Goal: Task Accomplishment & Management: Use online tool/utility

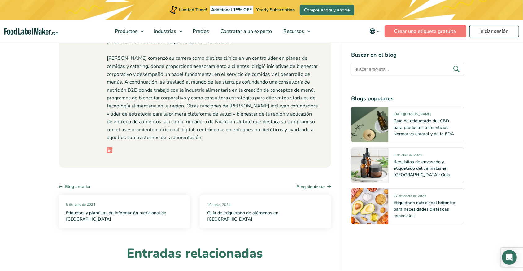
scroll to position [3366, 0]
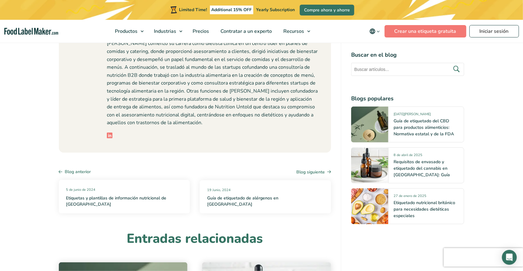
click at [50, 29] on img "main navigation" at bounding box center [31, 31] width 54 height 7
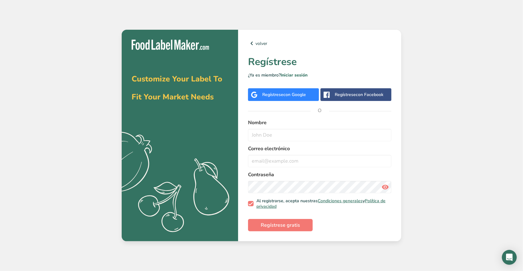
click at [293, 97] on span "con Google" at bounding box center [295, 95] width 23 height 6
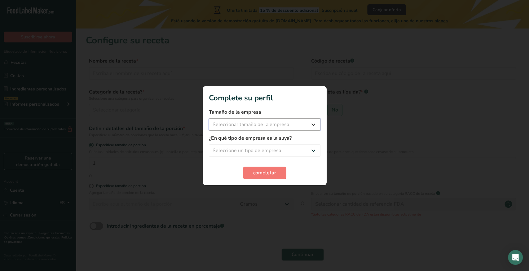
click at [209, 118] on select "Seleccionar tamaño de la empresa Menos de 10 empleados De 10 a 50 empleados De …" at bounding box center [265, 124] width 112 height 12
select select "4"
click option "Más de 500 empleados" at bounding box center [0, 0] width 0 height 0
click at [209, 144] on select "Seleccione un tipo de empresa Fabricante de alimentos envasados Restaurante y c…" at bounding box center [265, 150] width 112 height 12
select select "1"
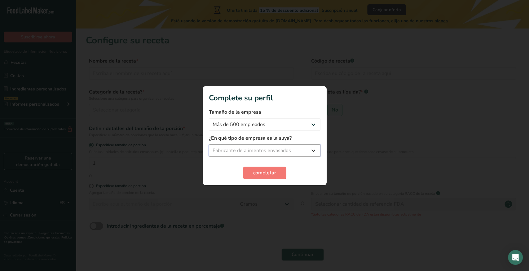
click option "Fabricante de alimentos envasados" at bounding box center [0, 0] width 0 height 0
click at [271, 171] on span "completar" at bounding box center [264, 172] width 23 height 7
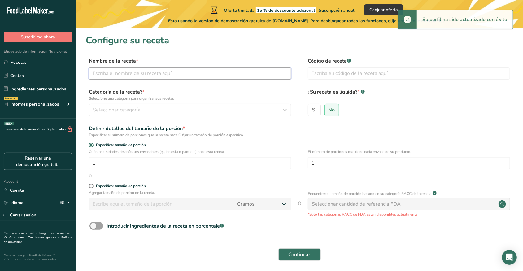
click at [206, 77] on input "text" at bounding box center [190, 73] width 202 height 12
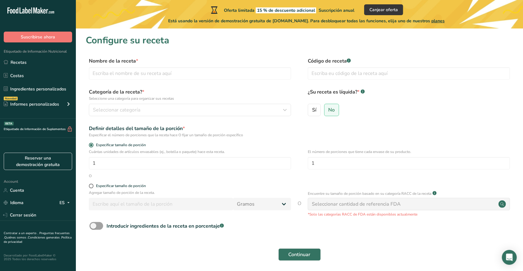
click at [351, 80] on div "Código de receta .a-a{fill:#347362;}.b-a{fill:#fff;}" at bounding box center [409, 70] width 202 height 26
click at [351, 77] on input "text" at bounding box center [409, 73] width 202 height 12
click at [314, 109] on span "Sí" at bounding box center [314, 110] width 4 height 6
click at [312, 109] on input "Sí" at bounding box center [310, 110] width 4 height 4
radio input "true"
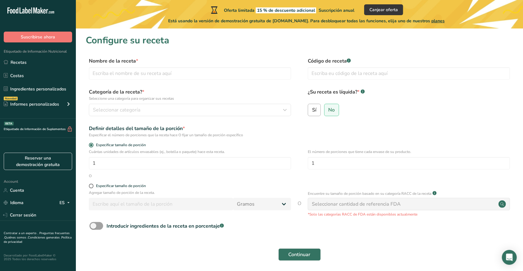
radio input "false"
select select "22"
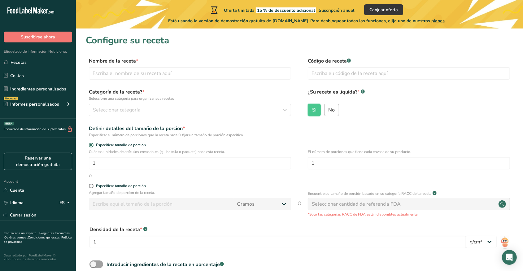
click at [330, 108] on span "No" at bounding box center [332, 110] width 7 height 6
click at [329, 108] on input "No" at bounding box center [327, 110] width 4 height 4
radio input "true"
radio input "false"
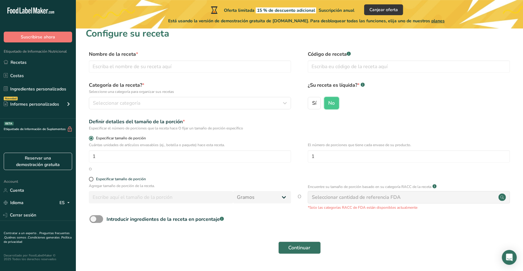
scroll to position [23, 0]
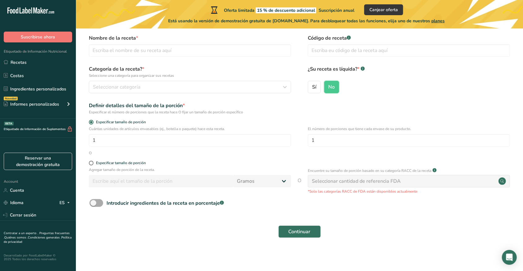
click at [98, 204] on span at bounding box center [97, 203] width 14 height 8
click at [94, 204] on input "Introducir ingredientes de la receta en porcentaje .a-a{fill:#347362;}.b-a{fill…" at bounding box center [92, 203] width 4 height 4
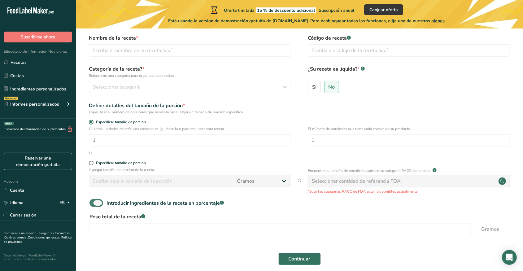
click at [100, 204] on span at bounding box center [97, 203] width 14 height 8
click at [94, 204] on input "Introducir ingredientes de la receta en porcentaje .a-a{fill:#347362;}.b-a{fill…" at bounding box center [92, 203] width 4 height 4
checkbox input "false"
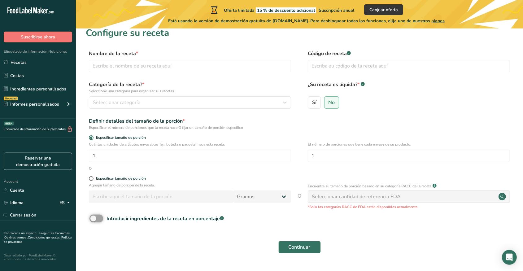
scroll to position [0, 0]
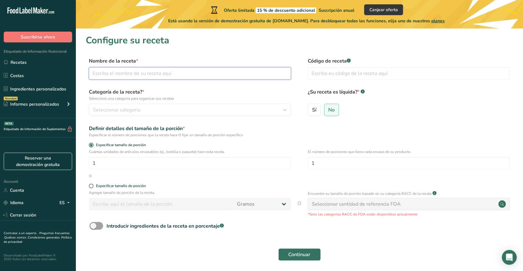
click at [173, 73] on input "text" at bounding box center [190, 73] width 202 height 12
click at [173, 72] on input "text" at bounding box center [190, 73] width 202 height 12
type input "d"
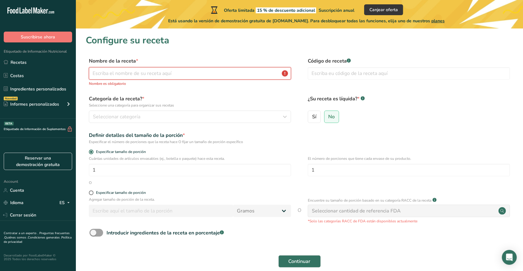
type input "f"
click at [180, 77] on input "text" at bounding box center [190, 73] width 202 height 12
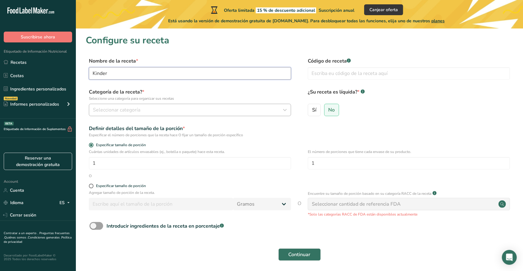
type input "Kinder"
click at [159, 108] on div "Seleccionar categoría" at bounding box center [188, 109] width 191 height 7
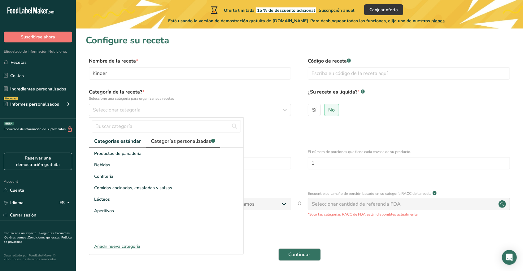
click at [165, 142] on span "Categorías personalizadas .a-a{fill:#347362;}.b-a{fill:#fff;}" at bounding box center [183, 141] width 64 height 7
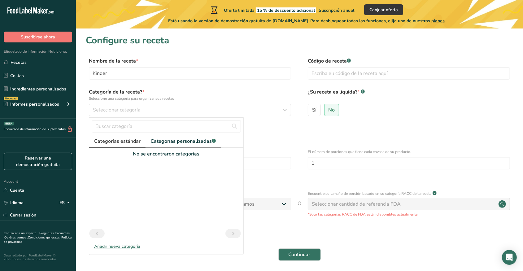
click at [135, 141] on span "Categorías estándar" at bounding box center [117, 141] width 46 height 7
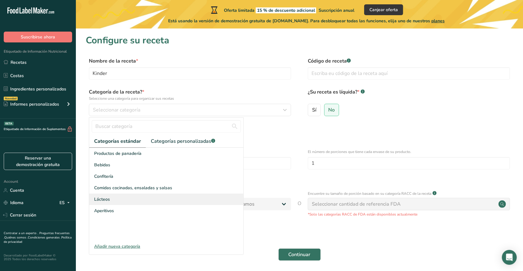
click at [125, 199] on div "Lácteos" at bounding box center [166, 199] width 154 height 11
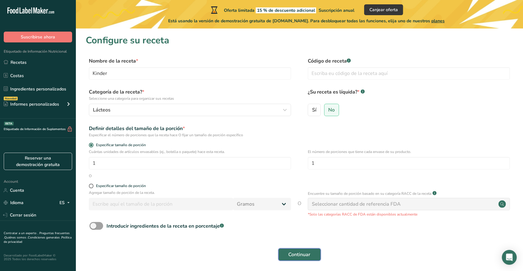
click at [291, 254] on span "Continuar" at bounding box center [300, 254] width 22 height 7
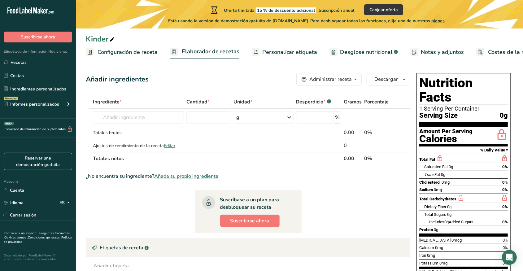
click at [279, 50] on span "Personalizar etiqueta" at bounding box center [289, 52] width 55 height 8
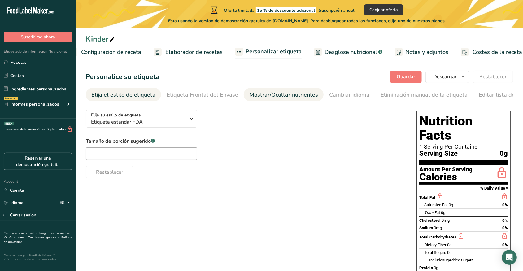
scroll to position [0, 22]
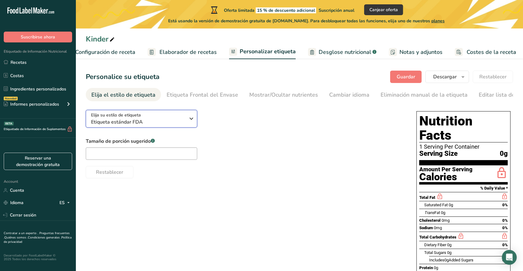
click at [189, 123] on icon "button" at bounding box center [191, 118] width 7 height 11
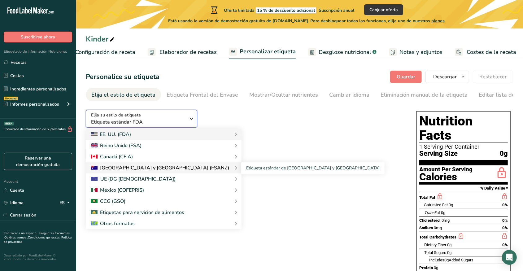
scroll to position [63, 0]
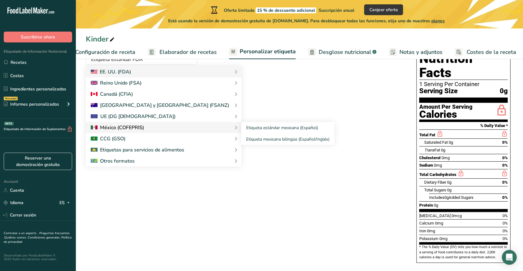
click at [165, 131] on div at bounding box center [164, 127] width 146 height 7
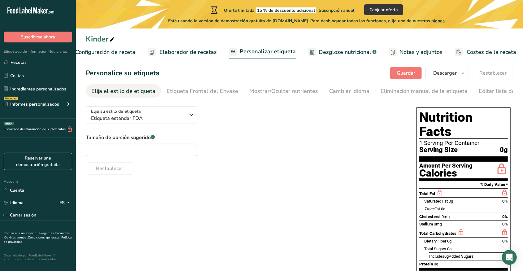
scroll to position [0, 0]
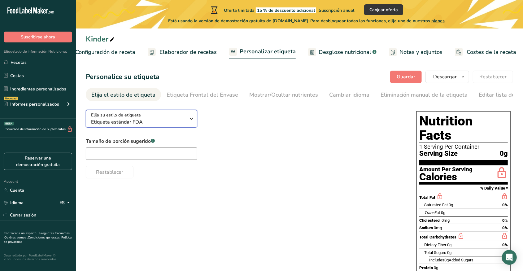
click at [179, 126] on span "Etiqueta estándar FDA" at bounding box center [138, 121] width 95 height 7
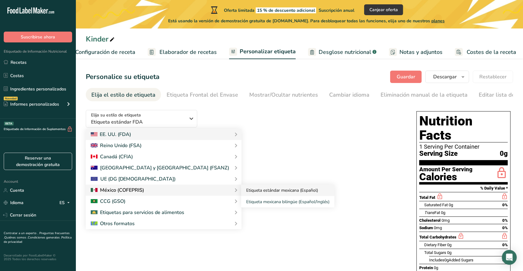
click at [241, 196] on link "Etiqueta estándar mexicana (Español)" at bounding box center [287, 190] width 93 height 11
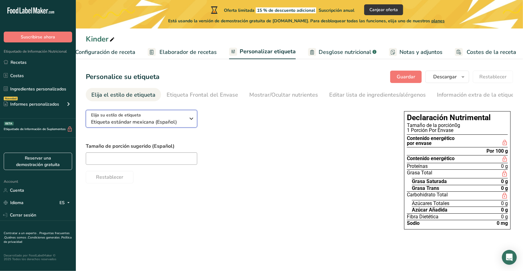
click at [185, 125] on span "Etiqueta estándar mexicana (Español)" at bounding box center [138, 121] width 95 height 7
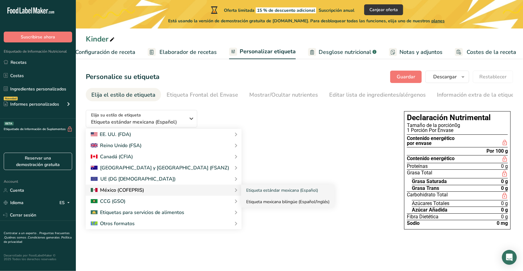
click at [241, 207] on link "Etiqueta mexicana bilingüe (Español/Inglés)" at bounding box center [287, 201] width 93 height 11
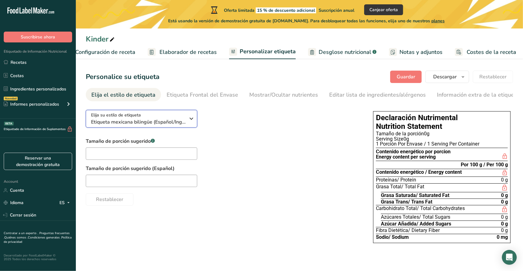
click at [193, 124] on icon "button" at bounding box center [191, 118] width 7 height 11
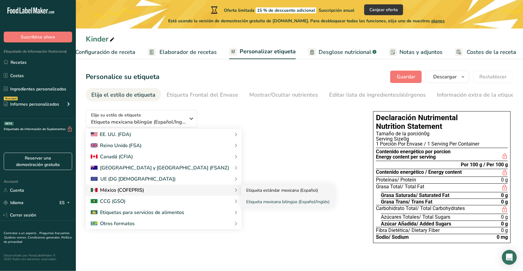
click at [241, 196] on link "Etiqueta estándar mexicana (Español)" at bounding box center [287, 190] width 93 height 11
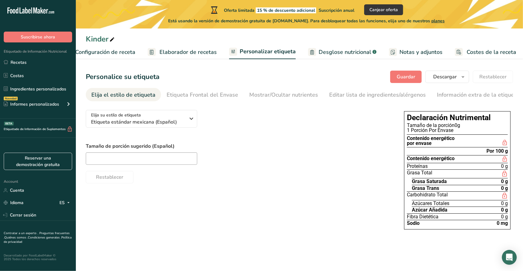
scroll to position [0, 3]
click at [213, 97] on div "Etiqueta Frontal del Envase" at bounding box center [200, 95] width 72 height 8
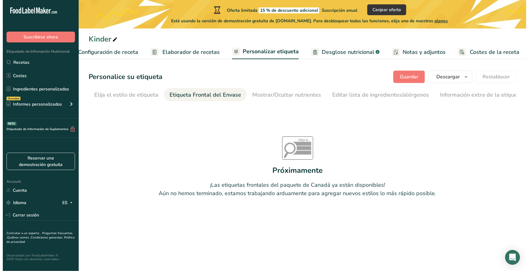
scroll to position [0, 0]
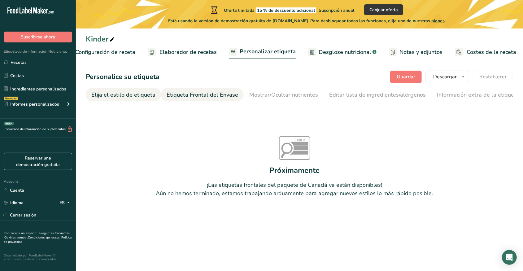
click at [134, 97] on div "Elija el estilo de etiqueta" at bounding box center [123, 95] width 64 height 8
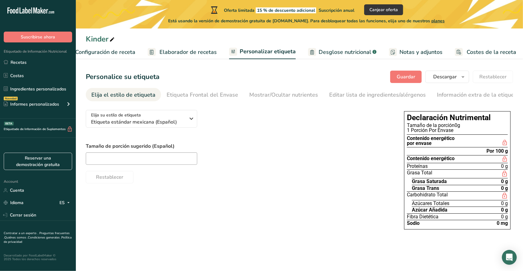
drag, startPoint x: 529, startPoint y: 111, endPoint x: 526, endPoint y: 125, distance: 13.9
click at [165, 126] on span "Etiqueta estándar mexicana (Español)" at bounding box center [138, 121] width 95 height 7
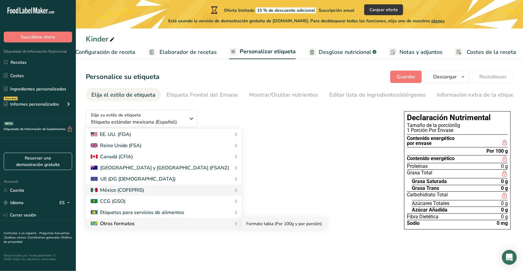
click at [241, 230] on link "Formato tabla (Por 100g y por porción)" at bounding box center [284, 223] width 86 height 11
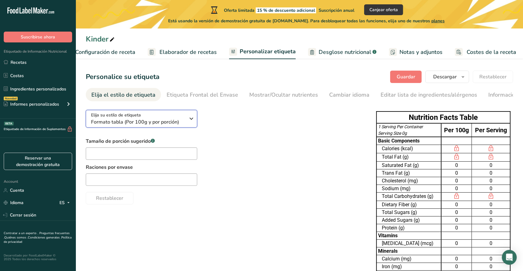
click at [171, 126] on span "Formato tabla (Por 100g y por porción)" at bounding box center [138, 121] width 95 height 7
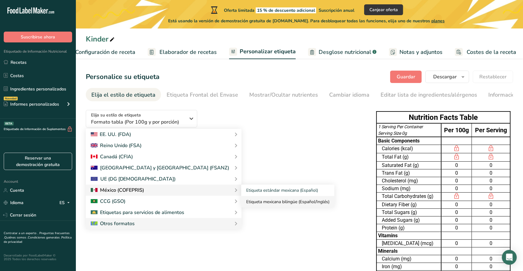
click at [241, 204] on link "Etiqueta mexicana bilingüe (Español/Inglés)" at bounding box center [287, 201] width 93 height 11
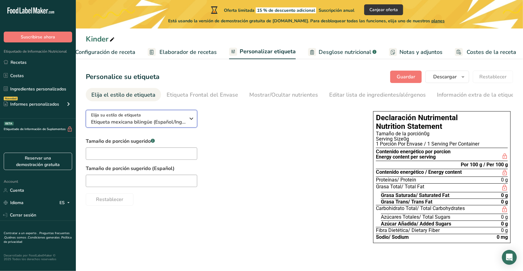
click at [166, 126] on span "Etiqueta mexicana bilingüe (Español/Inglés)" at bounding box center [138, 121] width 95 height 7
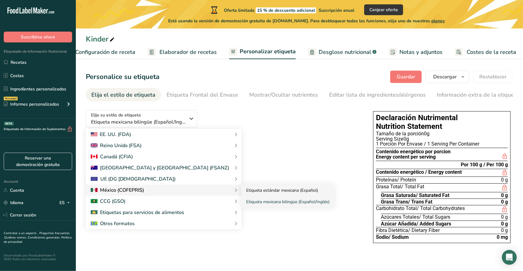
click at [241, 196] on link "Etiqueta estándar mexicana (Español)" at bounding box center [287, 190] width 93 height 11
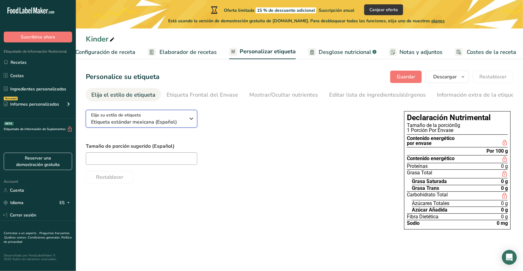
click at [185, 121] on div "Elija su estilo de etiqueta Etiqueta estándar mexicana (Español)" at bounding box center [138, 119] width 95 height 14
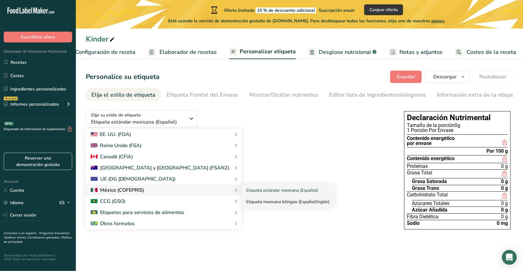
click at [241, 208] on link "Etiqueta mexicana bilingüe (Español/Inglés)" at bounding box center [287, 201] width 93 height 11
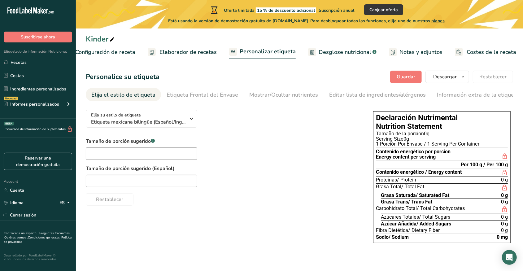
click at [192, 50] on span "Elaborador de recetas" at bounding box center [188, 52] width 57 height 8
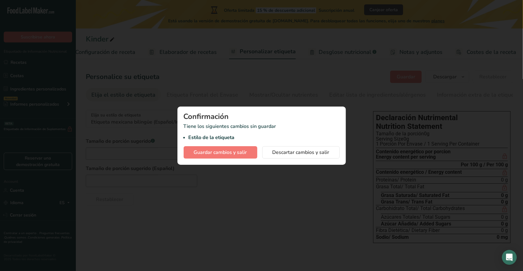
scroll to position [0, 17]
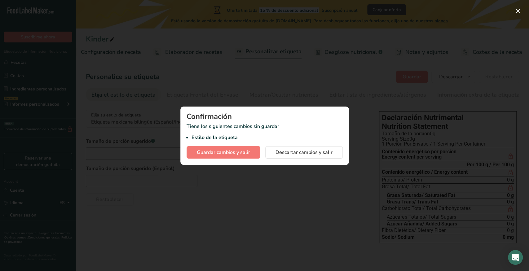
click at [264, 169] on div at bounding box center [264, 135] width 529 height 271
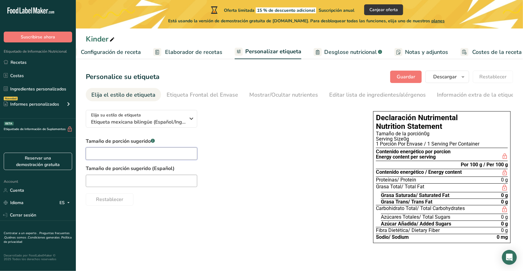
click at [176, 157] on input "text" at bounding box center [142, 153] width 112 height 12
type input "1"
click at [255, 155] on div "Tamaño de porción sugerido .a-a{fill:#347362;}.b-a{fill:#fff;} 1 Tamaño de porc…" at bounding box center [223, 172] width 275 height 68
click at [254, 154] on div "Tamaño de porción sugerido .a-a{fill:#347362;}.b-a{fill:#fff;} 1 Tamaño de porc…" at bounding box center [223, 172] width 275 height 68
click at [181, 184] on input "text" at bounding box center [142, 181] width 112 height 12
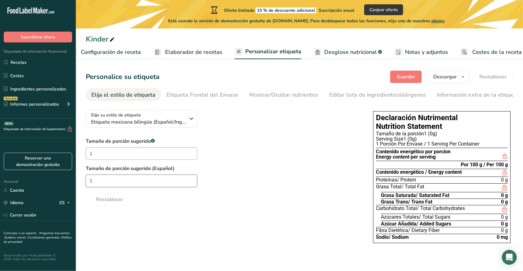
type input "1"
click at [249, 171] on label "Tamaño de porción sugerido (Español)" at bounding box center [223, 168] width 275 height 7
click at [211, 55] on span "Elaborador de recetas" at bounding box center [193, 52] width 57 height 8
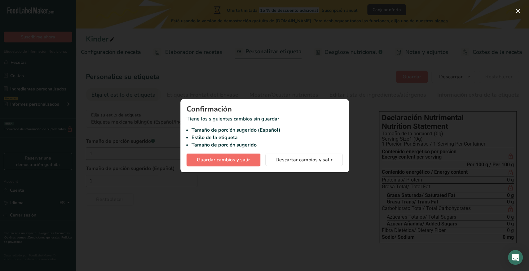
click at [230, 160] on span "Guardar cambios y salir" at bounding box center [223, 159] width 53 height 7
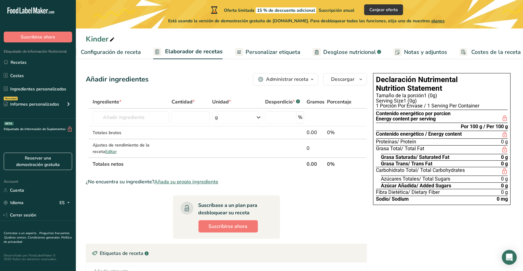
click at [207, 183] on span "Añada su propio ingrediente" at bounding box center [186, 181] width 64 height 7
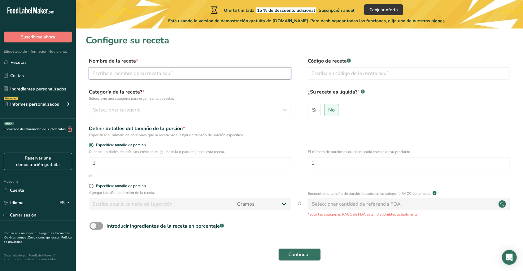
click at [179, 75] on input "text" at bounding box center [190, 73] width 202 height 12
type input "Kinder"
click at [32, 63] on link "Recetas" at bounding box center [38, 62] width 76 height 12
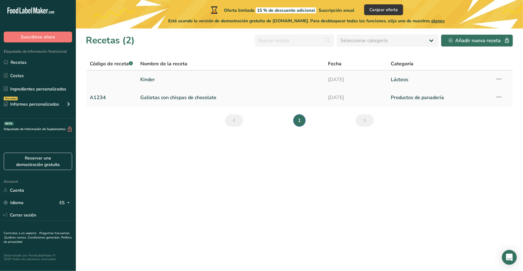
click at [215, 76] on link "Kinder" at bounding box center [230, 79] width 180 height 13
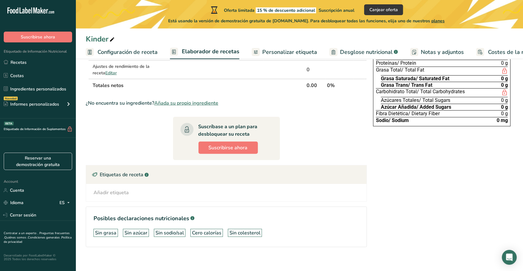
scroll to position [84, 0]
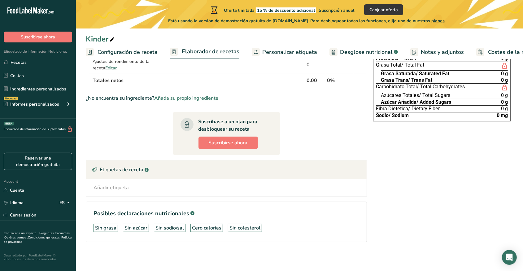
click at [186, 97] on span "Añada su propio ingrediente" at bounding box center [186, 98] width 64 height 7
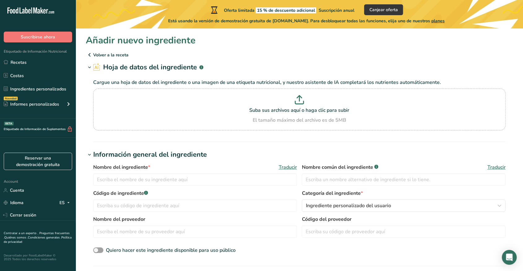
click at [112, 54] on p "Volver a la receta" at bounding box center [300, 54] width 428 height 7
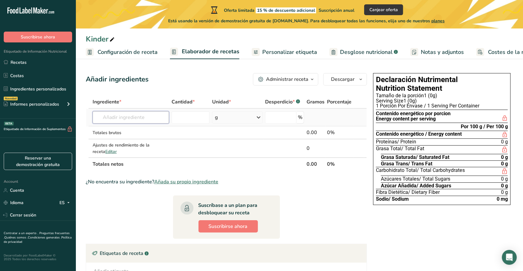
click at [139, 121] on input "text" at bounding box center [131, 117] width 77 height 12
click at [149, 116] on input "text" at bounding box center [131, 117] width 77 height 12
type input "s"
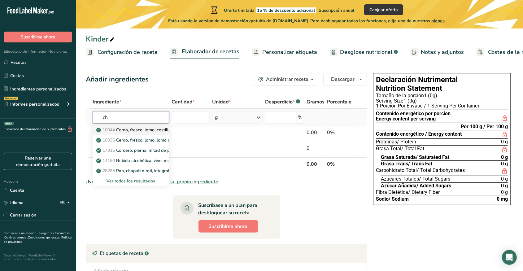
type input "c"
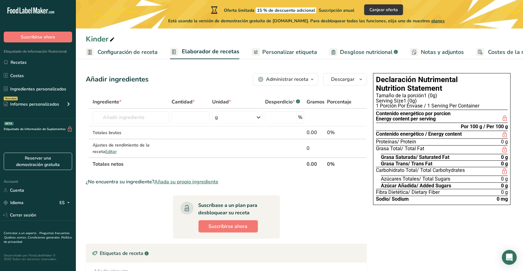
click at [182, 168] on th "Totales netos" at bounding box center [198, 163] width 214 height 13
click at [301, 83] on div "Administrar receta" at bounding box center [287, 79] width 42 height 7
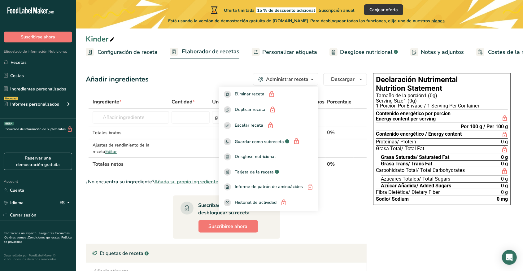
click at [301, 77] on div "Administrar receta" at bounding box center [287, 79] width 42 height 7
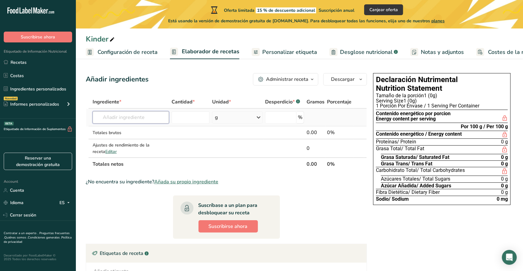
click at [148, 119] on input "text" at bounding box center [131, 117] width 77 height 12
type input "sat"
click at [156, 127] on p "4675 Untable tipo margarina, SMART BEAT Super Light sin grasas saturadas" at bounding box center [177, 130] width 158 height 7
type input "Margarine-like spread, SMART BEAT Super Light without saturated fat"
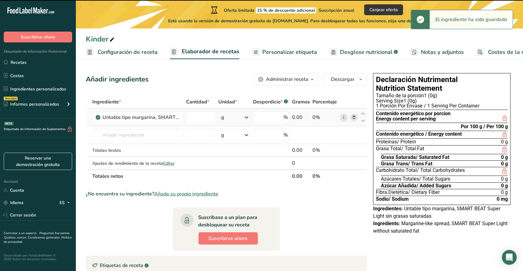
type input "0"
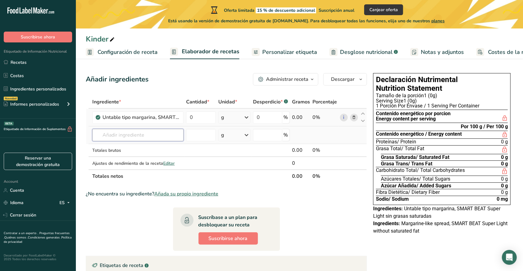
click at [169, 135] on input "text" at bounding box center [137, 135] width 91 height 12
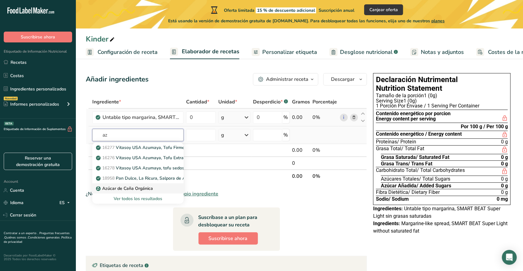
type input "az"
click at [134, 188] on p "Azúcar de Caña Orgánica" at bounding box center [125, 188] width 56 height 7
type input "Organic Cane Sugar"
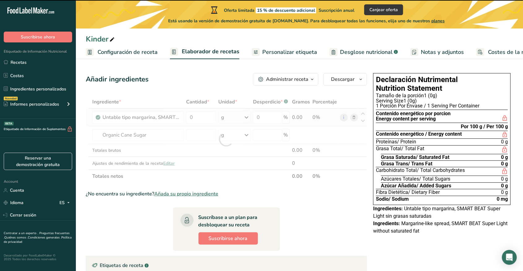
type input "0"
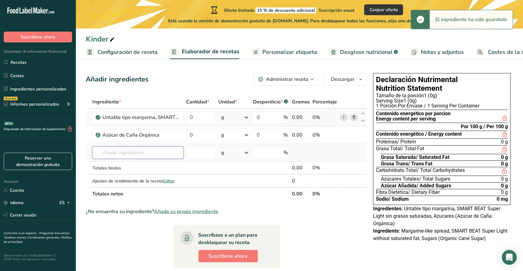
click at [168, 152] on input "text" at bounding box center [137, 153] width 91 height 12
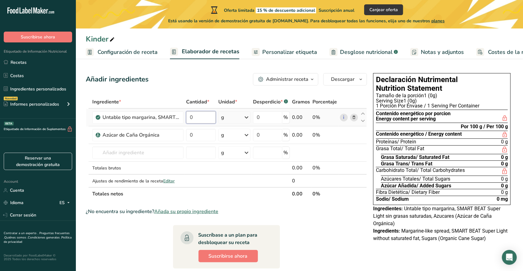
click at [209, 116] on input "0" at bounding box center [200, 117] width 29 height 12
click at [210, 118] on input "0" at bounding box center [200, 117] width 29 height 12
drag, startPoint x: 208, startPoint y: 115, endPoint x: 196, endPoint y: 116, distance: 12.1
click at [205, 116] on input "0" at bounding box center [200, 117] width 29 height 12
click at [161, 151] on input "text" at bounding box center [137, 153] width 91 height 12
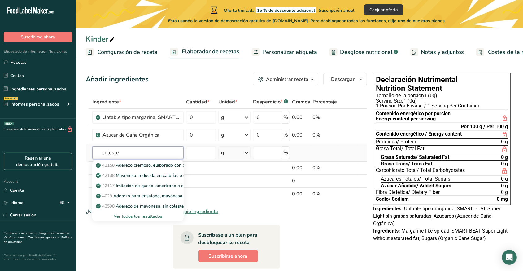
type input "colester"
drag, startPoint x: 105, startPoint y: 152, endPoint x: 78, endPoint y: 149, distance: 26.8
click at [92, 149] on input "colester" at bounding box center [137, 153] width 91 height 12
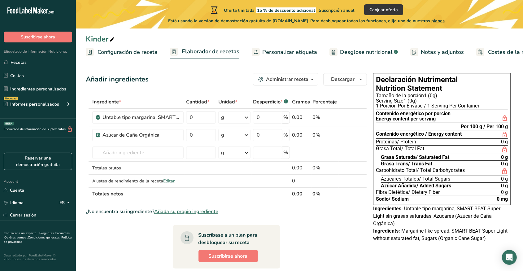
click at [319, 239] on section "Ingrediente * Cantidad * Unidad * Desperdicio * .a-a{fill:#347362;}.b-a{fill:#f…" at bounding box center [226, 230] width 281 height 270
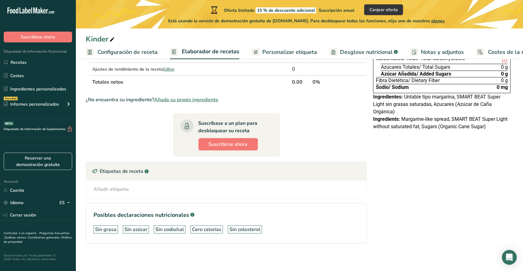
scroll to position [113, 0]
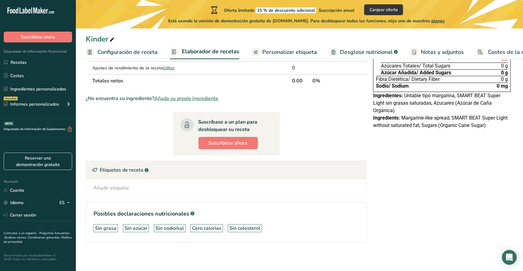
click at [199, 97] on span "Añada su propio ingrediente" at bounding box center [186, 98] width 64 height 7
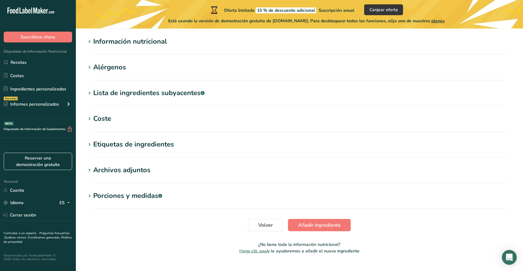
scroll to position [239, 0]
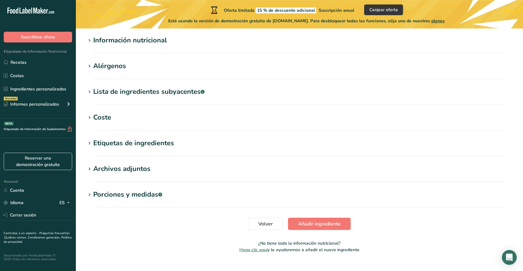
click at [152, 141] on div "Etiquetas de ingredientes" at bounding box center [133, 143] width 81 height 10
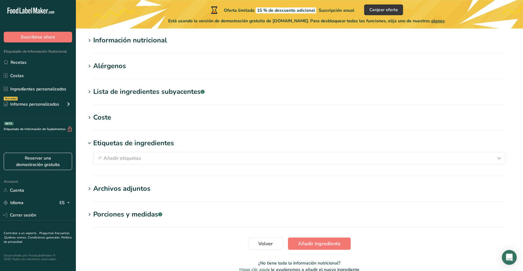
click at [152, 141] on div "Etiquetas de ingredientes" at bounding box center [133, 143] width 81 height 10
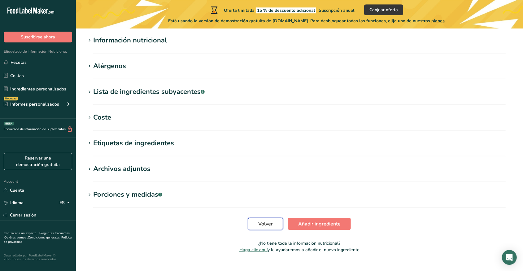
click at [267, 221] on span "Volver" at bounding box center [265, 223] width 15 height 7
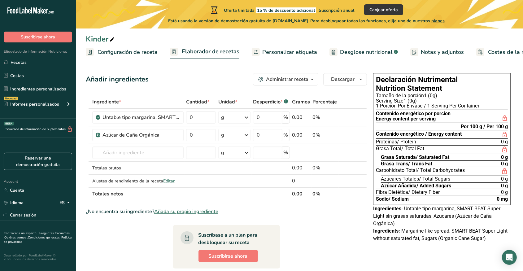
click at [305, 80] on div "Administrar receta" at bounding box center [287, 79] width 42 height 7
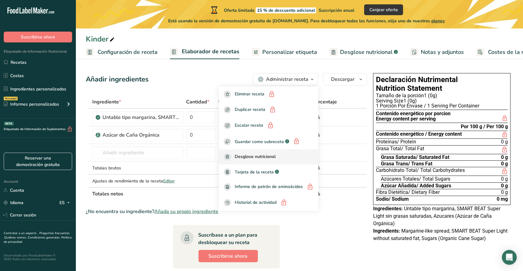
click at [289, 156] on div "Desglose nutricional" at bounding box center [269, 156] width 90 height 7
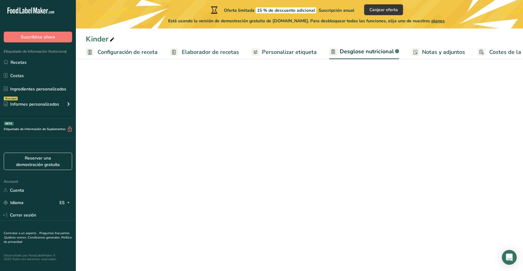
select select "Calories"
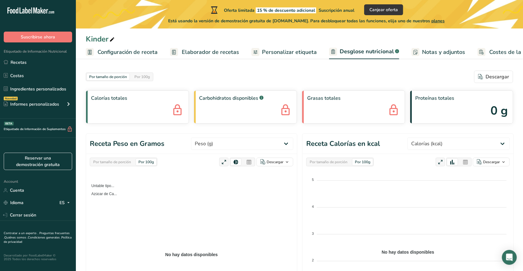
click at [190, 51] on span "Elaborador de recetas" at bounding box center [210, 52] width 57 height 8
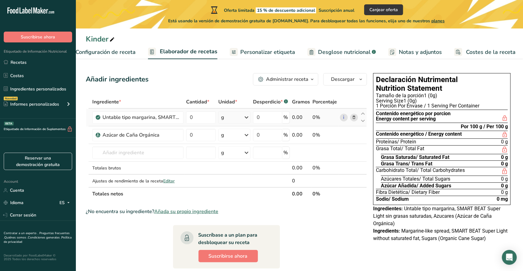
click at [354, 116] on icon at bounding box center [354, 117] width 4 height 7
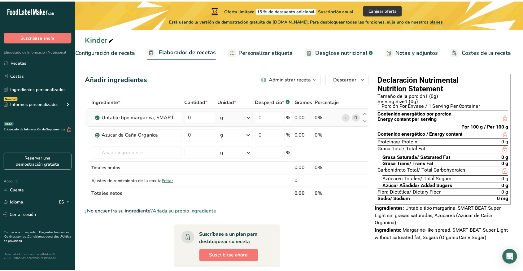
scroll to position [0, 17]
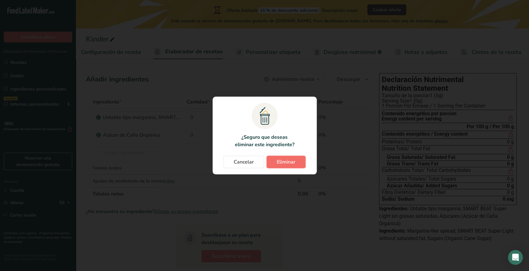
click at [290, 161] on span "Eliminar" at bounding box center [286, 161] width 19 height 7
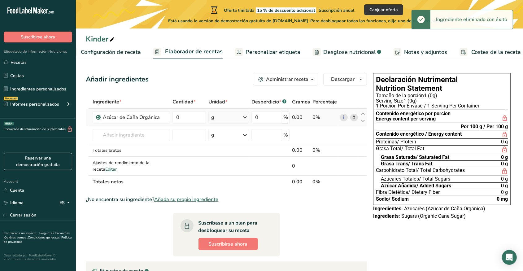
click at [354, 117] on icon at bounding box center [354, 117] width 4 height 7
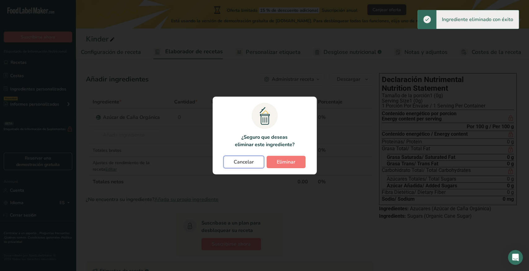
click at [256, 161] on button "Cancelar" at bounding box center [243, 162] width 41 height 12
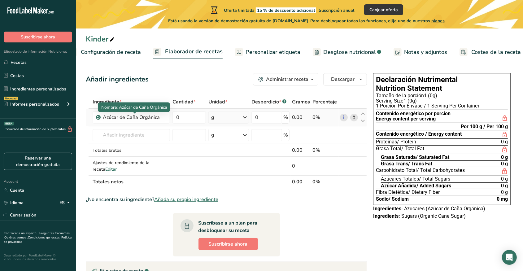
drag, startPoint x: 159, startPoint y: 116, endPoint x: 89, endPoint y: 117, distance: 70.3
click at [103, 117] on div "Azúcar de Caña Orgánica" at bounding box center [135, 117] width 64 height 7
click at [353, 119] on icon at bounding box center [354, 117] width 4 height 7
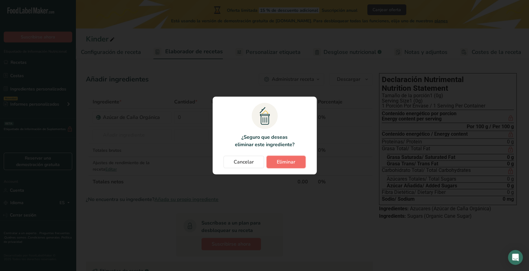
click at [279, 161] on span "Eliminar" at bounding box center [286, 161] width 19 height 7
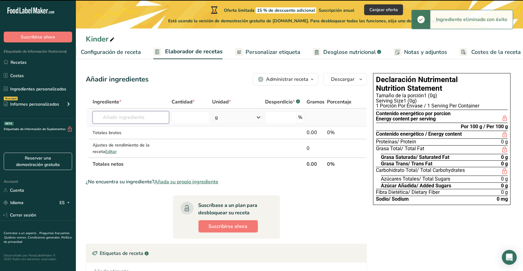
click at [139, 119] on input "text" at bounding box center [131, 117] width 77 height 12
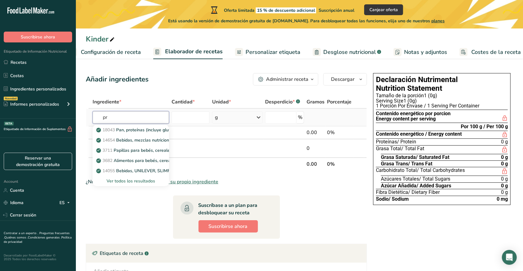
type input "p"
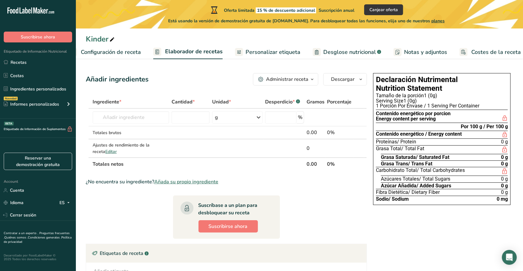
drag, startPoint x: 297, startPoint y: 191, endPoint x: 297, endPoint y: 171, distance: 20.1
click at [297, 191] on section "Ingrediente * Cantidad * Unidad * Desperdicio * .a-a{fill:#347362;}.b-a{fill:#f…" at bounding box center [226, 215] width 281 height 240
click at [359, 57] on link "Desglose nutricional .a-a{fill:#347362;}.b-a{fill:#fff;}" at bounding box center [347, 52] width 68 height 14
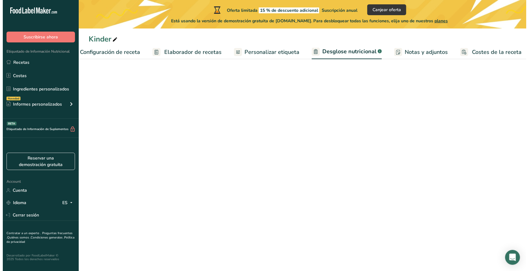
scroll to position [0, 22]
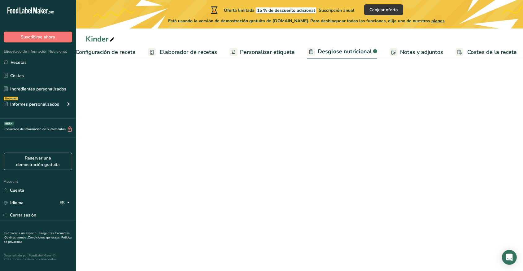
select select "Calories"
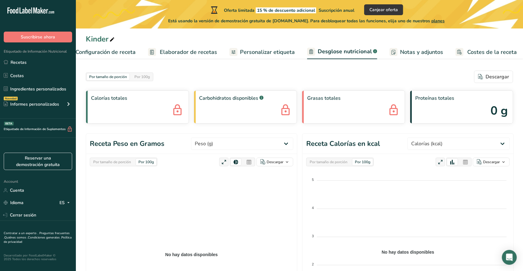
click at [174, 53] on span "Elaborador de recetas" at bounding box center [188, 52] width 57 height 8
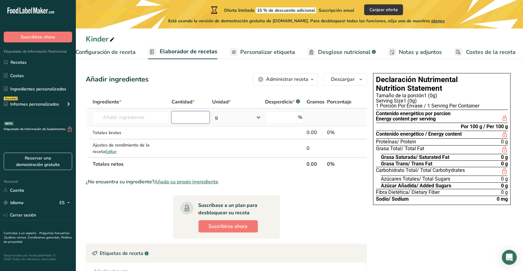
click at [196, 117] on input "number" at bounding box center [191, 117] width 38 height 12
type input "1"
click at [248, 121] on div "g" at bounding box center [237, 117] width 50 height 12
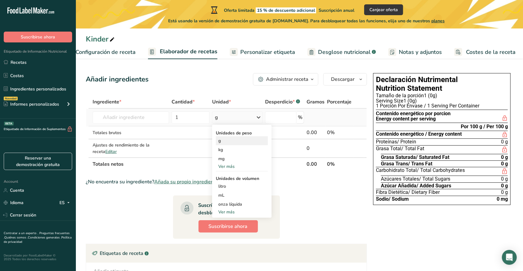
click at [230, 143] on div "g" at bounding box center [242, 140] width 52 height 9
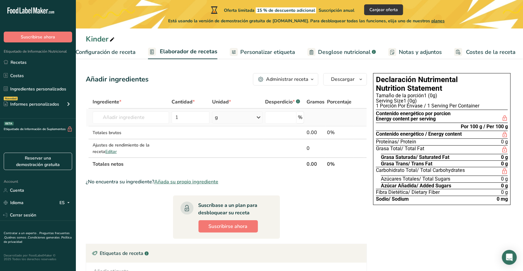
click at [191, 111] on td "1" at bounding box center [190, 118] width 41 height 18
click at [186, 113] on input "1" at bounding box center [191, 117] width 38 height 12
type input "5"
click at [282, 114] on input "number" at bounding box center [281, 117] width 32 height 12
click at [303, 118] on div "%" at bounding box center [284, 117] width 39 height 12
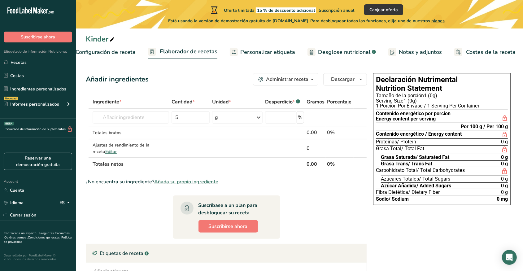
click at [232, 93] on div "Añadir ingredientes Administrar receta Eliminar receta Duplicar receta Escalar …" at bounding box center [228, 208] width 285 height 275
click at [114, 116] on input "text" at bounding box center [131, 117] width 77 height 12
click at [120, 118] on input "text" at bounding box center [131, 117] width 77 height 12
click at [139, 139] on td "Ajustes de rendimiento de la receta Editar" at bounding box center [130, 148] width 79 height 18
click at [139, 116] on input "text" at bounding box center [131, 117] width 77 height 12
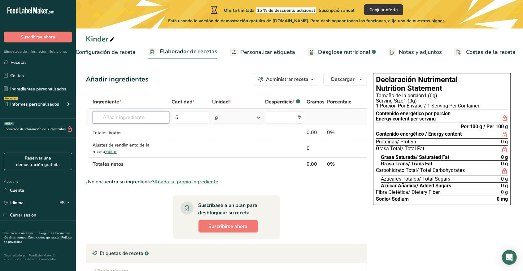
click at [139, 116] on input "text" at bounding box center [131, 117] width 77 height 12
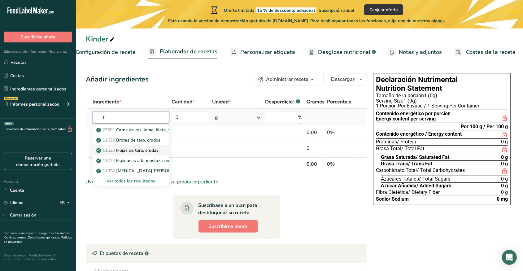
type input "t"
click at [150, 150] on p "11520 Hojas de taro, crudas" at bounding box center [128, 150] width 61 height 7
type input "Taro leaves, raw"
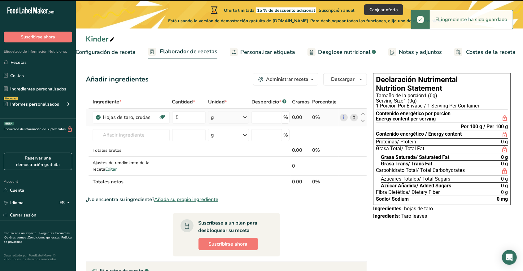
type input "0"
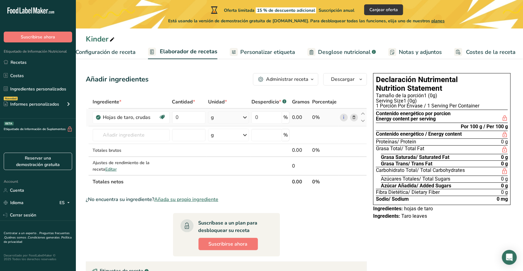
click at [355, 118] on icon at bounding box center [354, 117] width 4 height 7
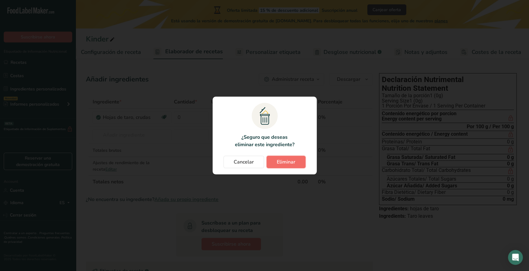
click at [285, 162] on span "Eliminar" at bounding box center [286, 161] width 19 height 7
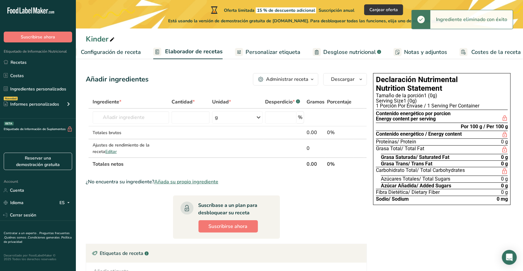
click at [301, 83] on button "Administrar receta" at bounding box center [285, 79] width 65 height 12
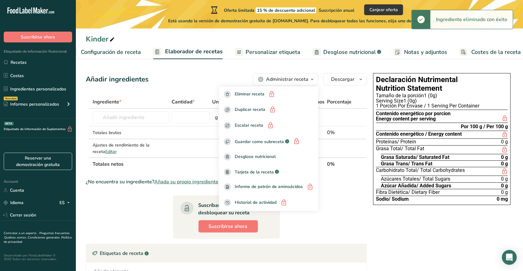
click at [298, 83] on div "Administrar receta" at bounding box center [287, 79] width 42 height 7
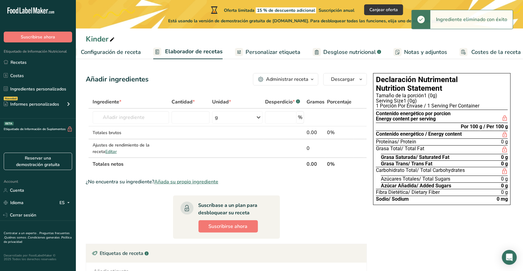
click at [137, 53] on span "Configuración de receta" at bounding box center [111, 52] width 60 height 8
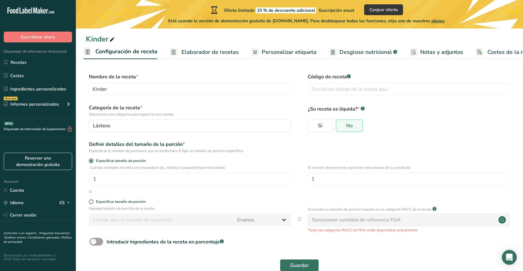
scroll to position [0, 2]
click at [269, 52] on span "Personalizar etiqueta" at bounding box center [289, 52] width 55 height 8
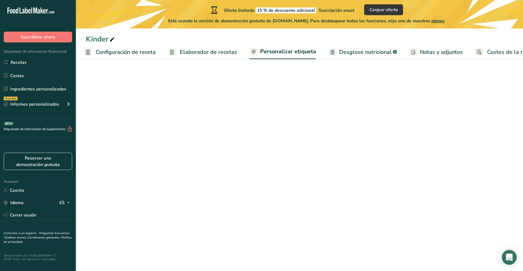
scroll to position [0, 22]
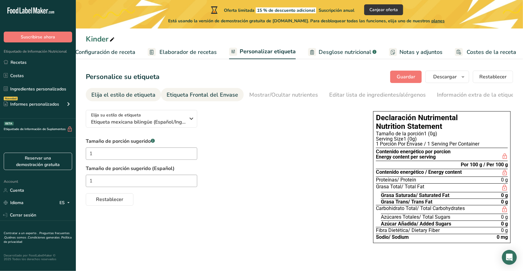
click at [218, 96] on div "Etiqueta Frontal del Envase" at bounding box center [203, 95] width 72 height 8
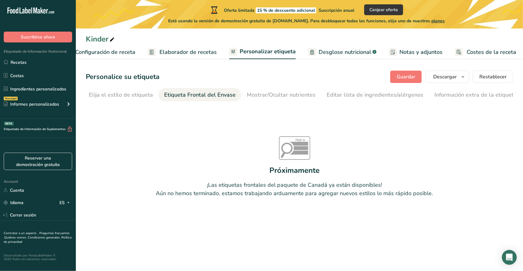
scroll to position [0, 3]
click at [255, 95] on div "Mostrar/Ocultar nutrientes" at bounding box center [281, 95] width 69 height 8
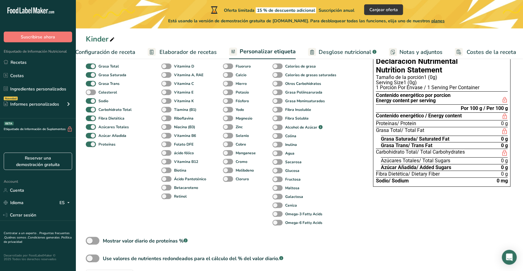
scroll to position [38, 0]
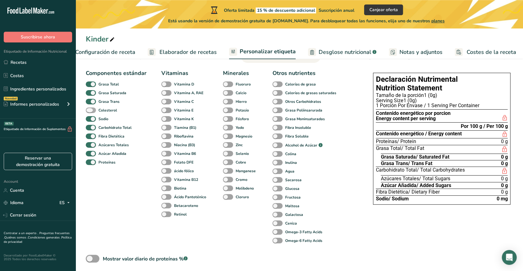
click at [90, 113] on span at bounding box center [91, 111] width 10 height 6
click at [90, 112] on input "Colesterol" at bounding box center [88, 110] width 4 height 4
checkbox input "true"
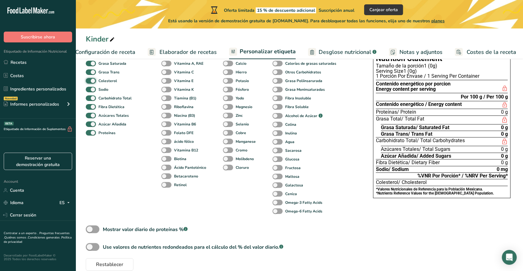
scroll to position [82, 0]
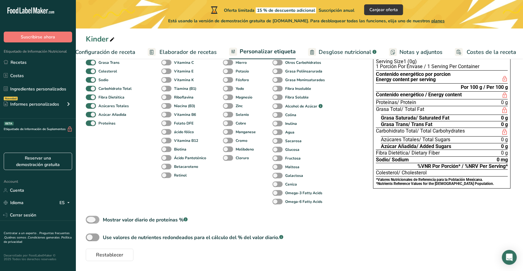
click at [92, 220] on span at bounding box center [93, 220] width 14 height 8
click at [90, 220] on input "Mostrar valor diario de proteínas % .a-a{fill:#347362;}.b-a{fill:#fff;}" at bounding box center [88, 220] width 4 height 4
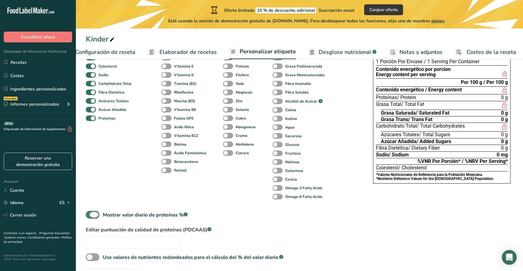
click at [92, 219] on span at bounding box center [93, 215] width 14 height 8
click at [90, 217] on input "Mostrar valor diario de proteínas % .a-a{fill:#347362;}.b-a{fill:#fff;}" at bounding box center [88, 215] width 4 height 4
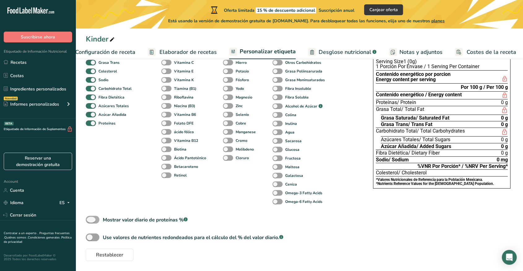
click at [92, 220] on span at bounding box center [93, 220] width 14 height 8
click at [90, 220] on input "Mostrar valor diario de proteínas % .a-a{fill:#347362;}.b-a{fill:#fff;}" at bounding box center [88, 220] width 4 height 4
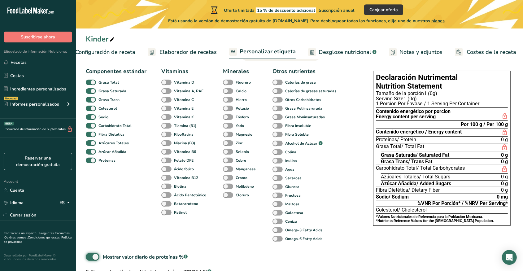
scroll to position [48, 0]
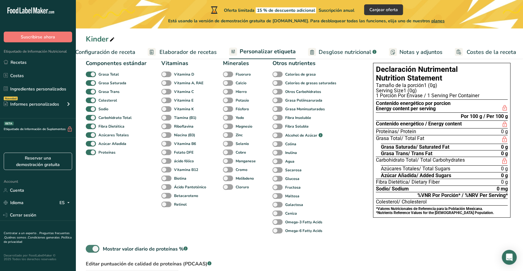
click at [96, 251] on span at bounding box center [93, 249] width 14 height 8
click at [90, 251] on input "Mostrar valor diario de proteínas % .a-a{fill:#347362;}.b-a{fill:#fff;}" at bounding box center [88, 249] width 4 height 4
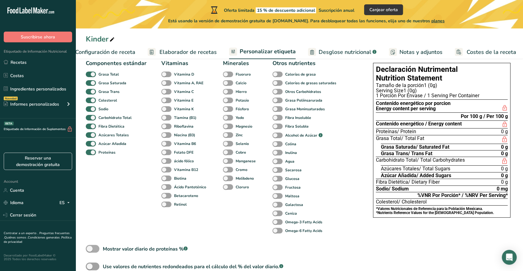
click at [96, 251] on span at bounding box center [93, 249] width 14 height 8
click at [90, 251] on input "Mostrar valor diario de proteínas % .a-a{fill:#347362;}.b-a{fill:#fff;}" at bounding box center [88, 249] width 4 height 4
checkbox input "true"
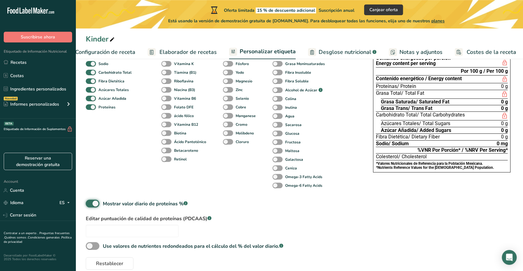
scroll to position [107, 0]
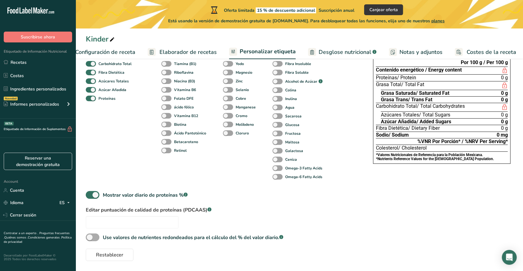
click at [97, 236] on span at bounding box center [93, 238] width 14 height 8
click at [90, 236] on input "Use valores de nutrientes redondeados para el cálculo del % del valor diario. .…" at bounding box center [88, 237] width 4 height 4
click at [97, 236] on span at bounding box center [93, 238] width 14 height 8
click at [90, 236] on input "Use valores de nutrientes redondeados para el cálculo del % del valor diario. .…" at bounding box center [88, 237] width 4 height 4
checkbox input "false"
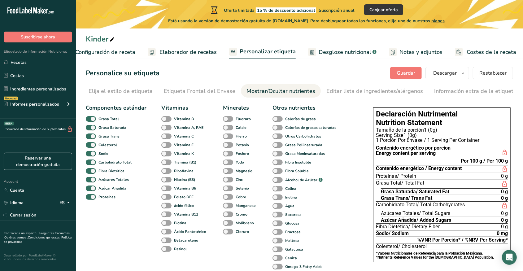
scroll to position [0, 0]
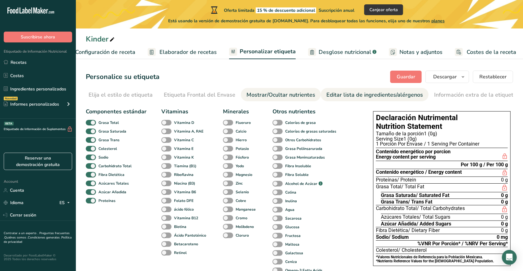
click at [369, 98] on div "Editar lista de ingredientes/alérgenos" at bounding box center [375, 95] width 97 height 8
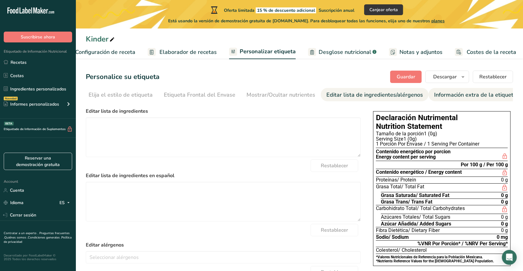
click at [447, 93] on div "Información extra de la etiqueta" at bounding box center [475, 95] width 82 height 8
click at [393, 99] on div "Editar lista de ingredientes/alérgenos" at bounding box center [375, 95] width 97 height 8
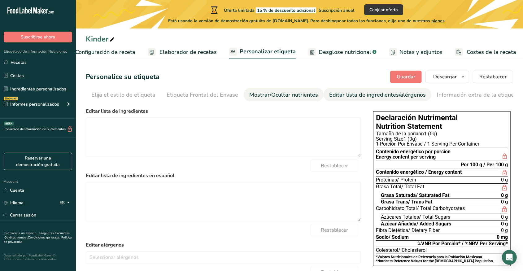
click at [290, 95] on div "Mostrar/Ocultar nutrientes" at bounding box center [283, 95] width 69 height 8
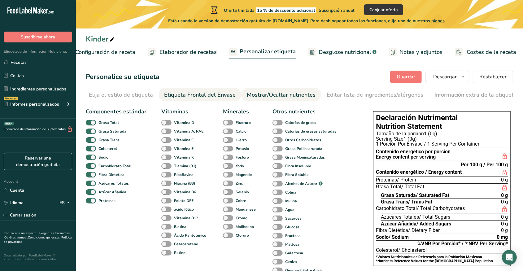
scroll to position [0, 3]
click at [211, 93] on div "Etiqueta Frontal del Envase" at bounding box center [200, 95] width 72 height 8
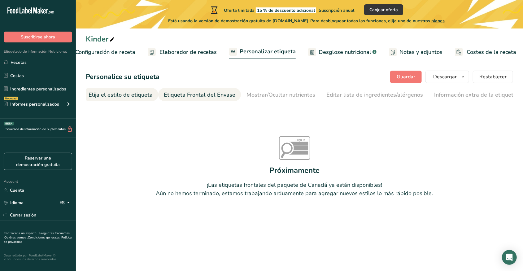
click at [135, 95] on div "Elija el estilo de etiqueta" at bounding box center [121, 95] width 64 height 8
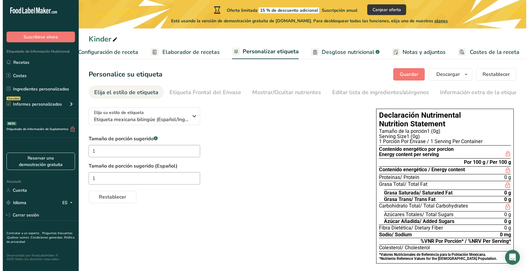
scroll to position [0, 0]
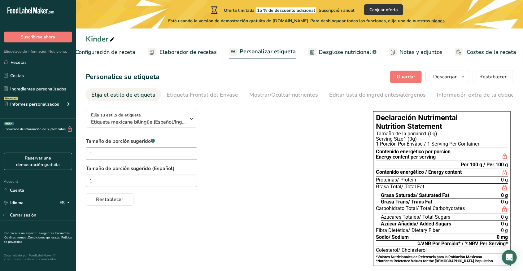
click at [340, 54] on span "Desglose nutricional" at bounding box center [345, 52] width 53 height 8
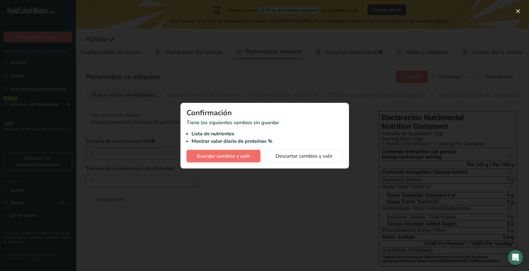
click at [243, 160] on span "Guardar cambios y salir" at bounding box center [223, 155] width 53 height 7
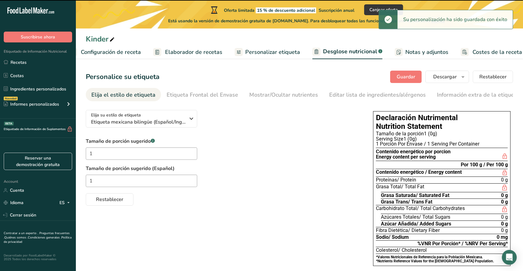
select select "Calories"
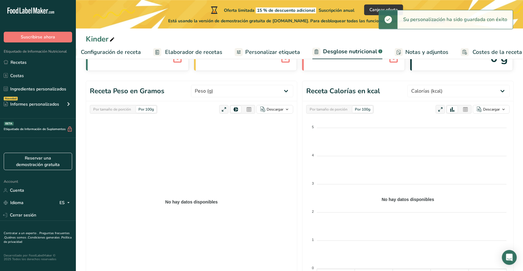
scroll to position [56, 0]
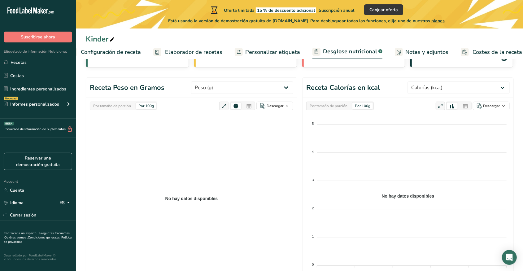
click at [118, 109] on div "Por tamaño de porción" at bounding box center [112, 106] width 43 height 7
click at [142, 107] on div "Por 100g" at bounding box center [146, 106] width 20 height 7
click at [328, 106] on div "Por tamaño de porción" at bounding box center [328, 106] width 43 height 7
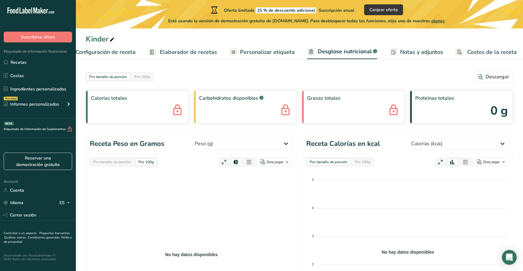
scroll to position [0, 0]
click at [196, 53] on span "Elaborador de recetas" at bounding box center [210, 52] width 57 height 8
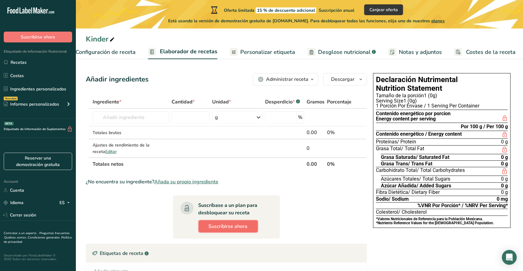
click at [221, 226] on span "Suscribirse ahora" at bounding box center [228, 226] width 39 height 7
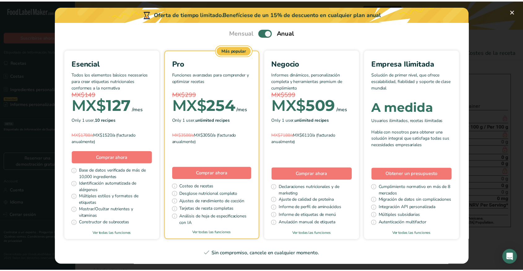
scroll to position [40, 0]
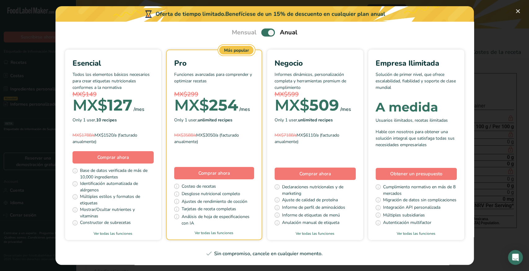
click at [483, 18] on div "Pick Your Pricing Plan Modal" at bounding box center [264, 135] width 529 height 271
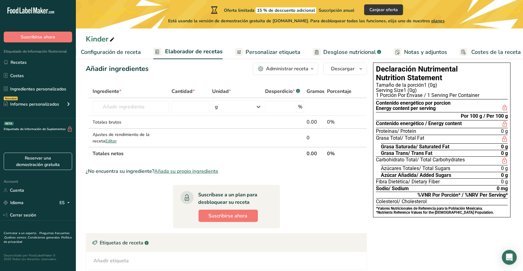
scroll to position [0, 0]
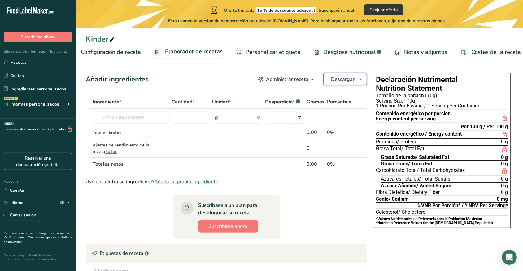
click at [353, 80] on span "Descargar" at bounding box center [343, 79] width 24 height 7
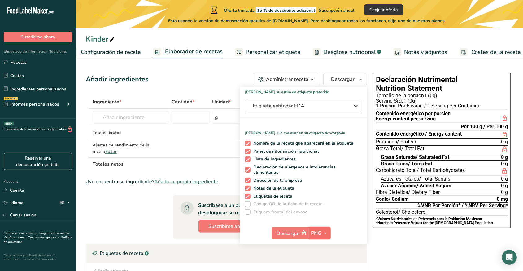
click at [320, 235] on span "PNG" at bounding box center [316, 233] width 11 height 7
click at [323, 247] on link "PNG" at bounding box center [321, 246] width 20 height 10
click at [319, 232] on span "PNG" at bounding box center [316, 233] width 11 height 7
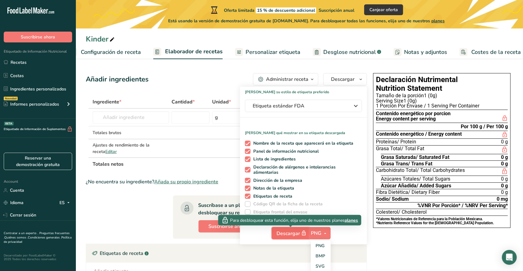
click at [299, 233] on span "Descargar" at bounding box center [292, 234] width 31 height 8
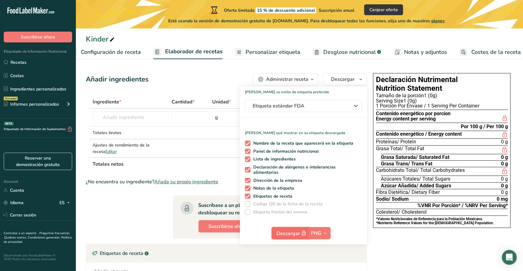
click at [299, 233] on span "Descargar" at bounding box center [292, 234] width 31 height 8
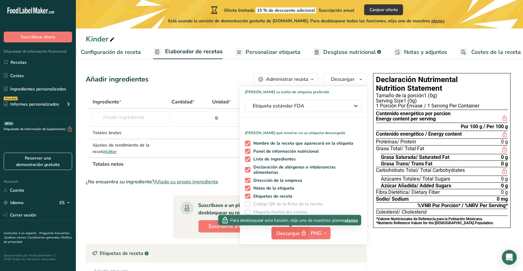
click at [299, 233] on span "Descargar" at bounding box center [292, 234] width 31 height 8
click at [421, 248] on div "Declaración Nutrimental Nutrition Statement Tamaño de la porción 1 (0g) Serving…" at bounding box center [442, 208] width 143 height 275
